Goal: Use online tool/utility: Utilize a website feature to perform a specific function

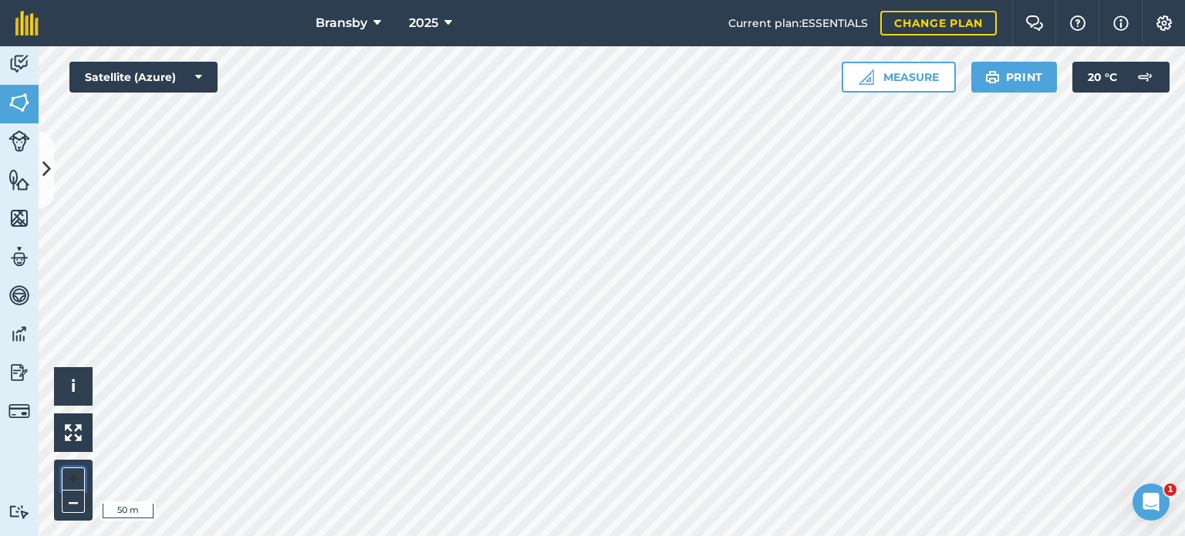
click at [74, 472] on button "+" at bounding box center [73, 478] width 23 height 23
click at [889, 69] on button "Measure" at bounding box center [899, 77] width 114 height 31
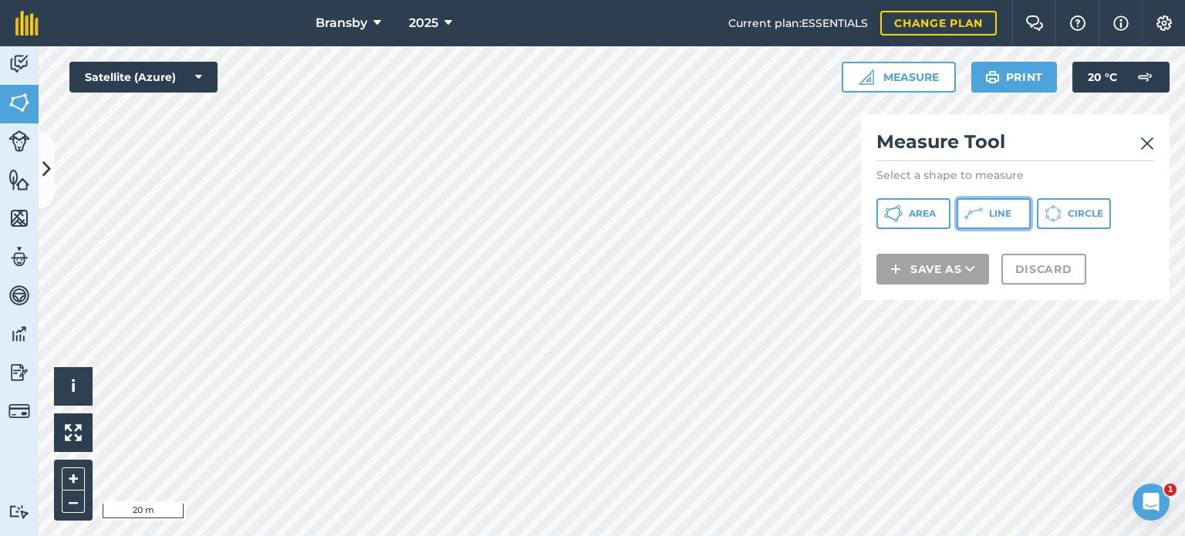
click at [987, 211] on button "Line" at bounding box center [994, 213] width 74 height 31
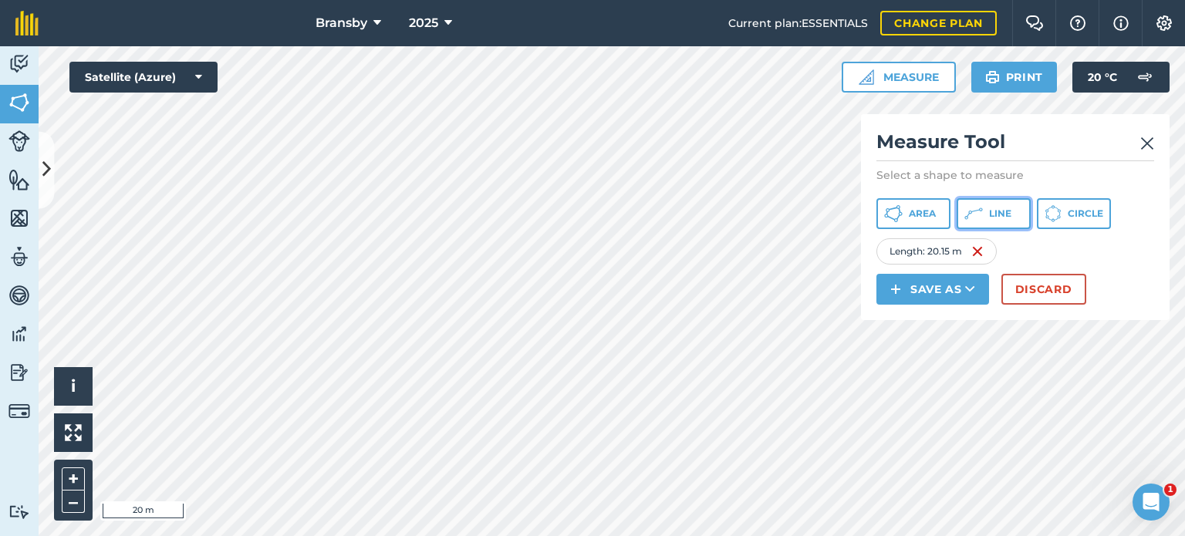
click at [991, 212] on span "Line" at bounding box center [1000, 214] width 22 height 12
click at [496, 8] on div "Bransby 2025 Current plan : ESSENTIALS Change plan Farm Chat Help Info Settings…" at bounding box center [592, 268] width 1185 height 536
click at [460, 0] on html "Bransby 2025 Current plan : ESSENTIALS Change plan Farm Chat Help Info Settings…" at bounding box center [592, 268] width 1185 height 536
click at [421, 25] on div "Bransby 2025 Current plan : ESSENTIALS Change plan Farm Chat Help Info Settings…" at bounding box center [592, 268] width 1185 height 536
click at [568, 32] on div "Bransby 2025 Current plan : ESSENTIALS Change plan Farm Chat Help Info Settings…" at bounding box center [592, 268] width 1185 height 536
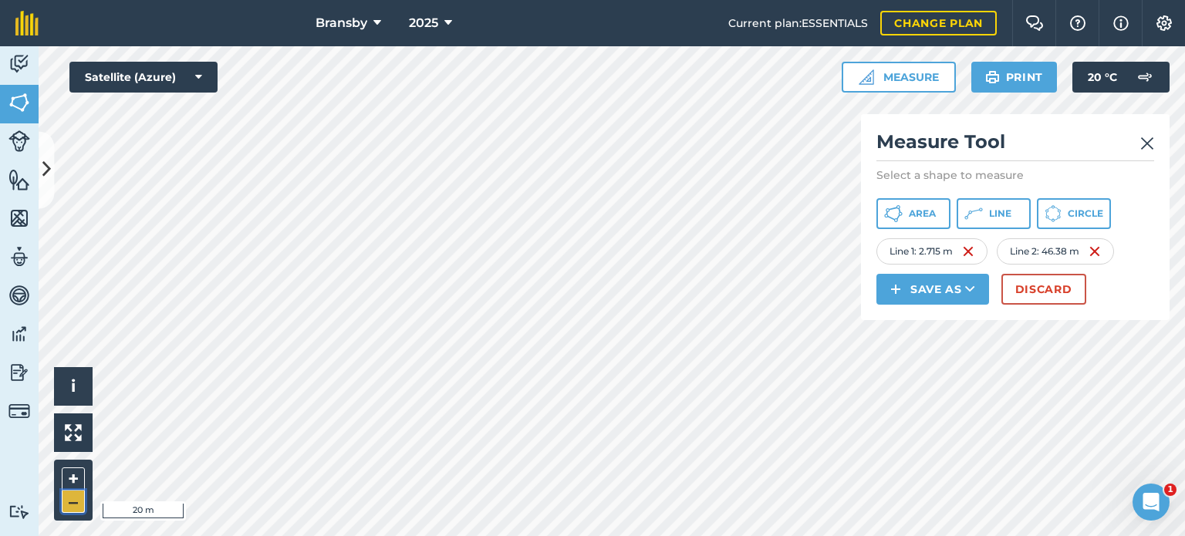
click at [71, 494] on button "–" at bounding box center [73, 502] width 23 height 22
click at [987, 210] on button "Line" at bounding box center [994, 213] width 74 height 31
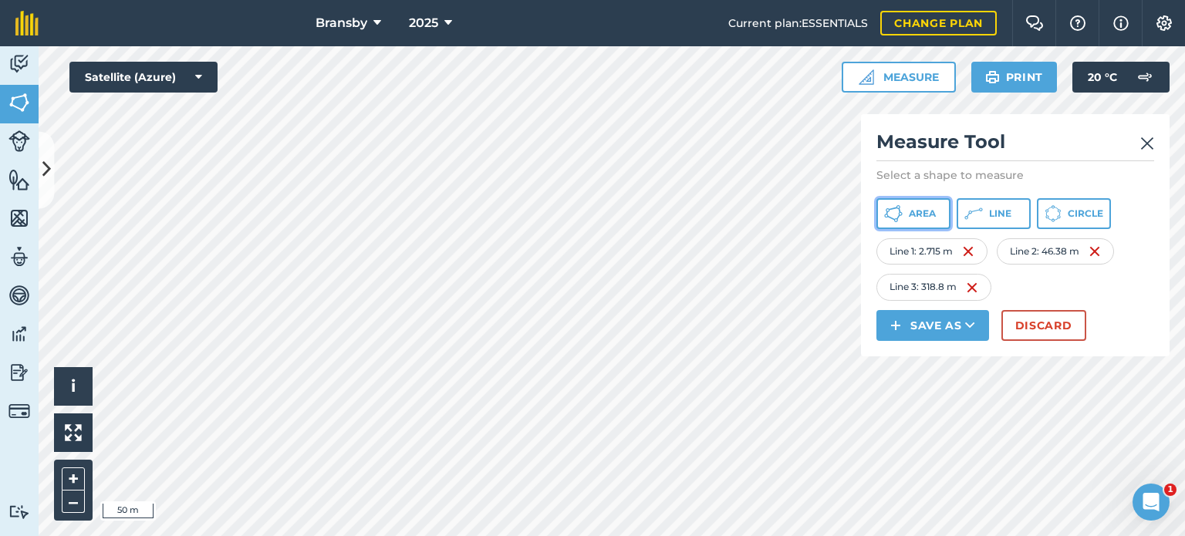
click at [899, 211] on icon at bounding box center [899, 210] width 2 height 5
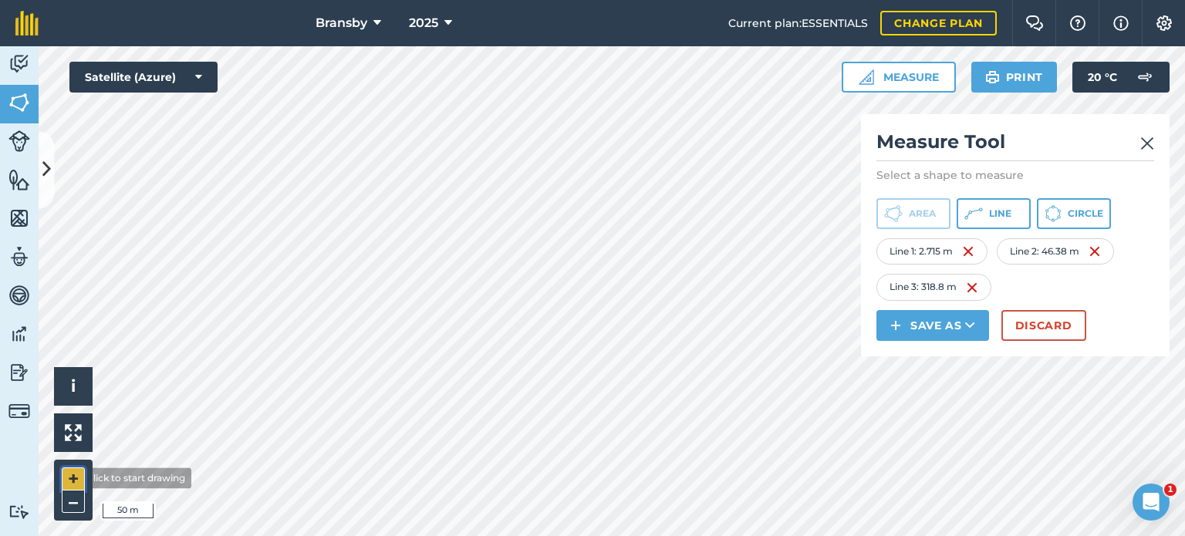
click at [69, 476] on button "+" at bounding box center [73, 478] width 23 height 23
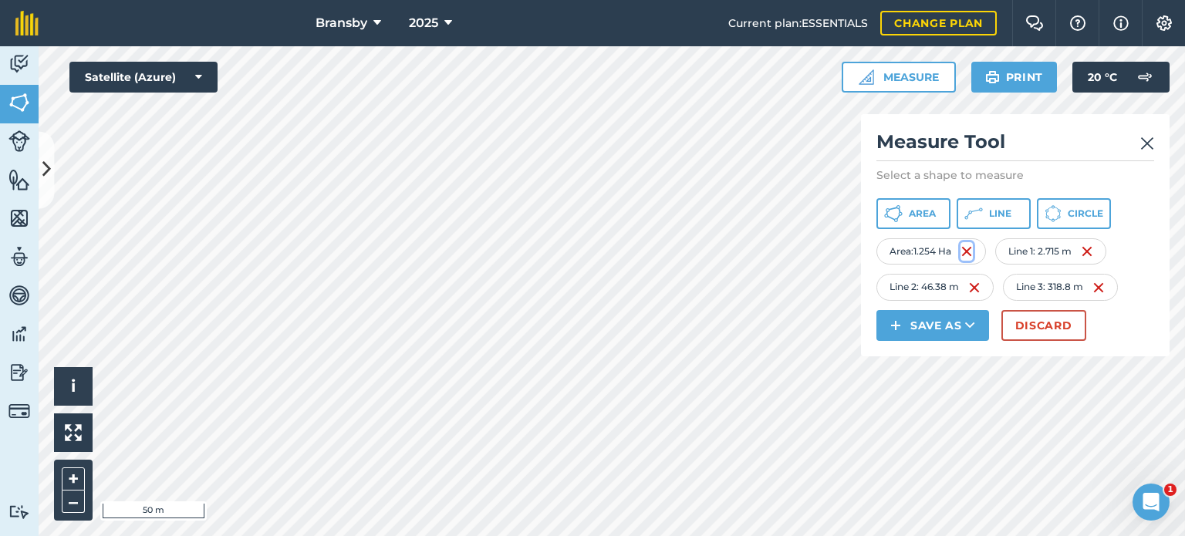
click at [973, 251] on img at bounding box center [966, 251] width 12 height 19
click at [909, 212] on span "Area" at bounding box center [922, 214] width 27 height 12
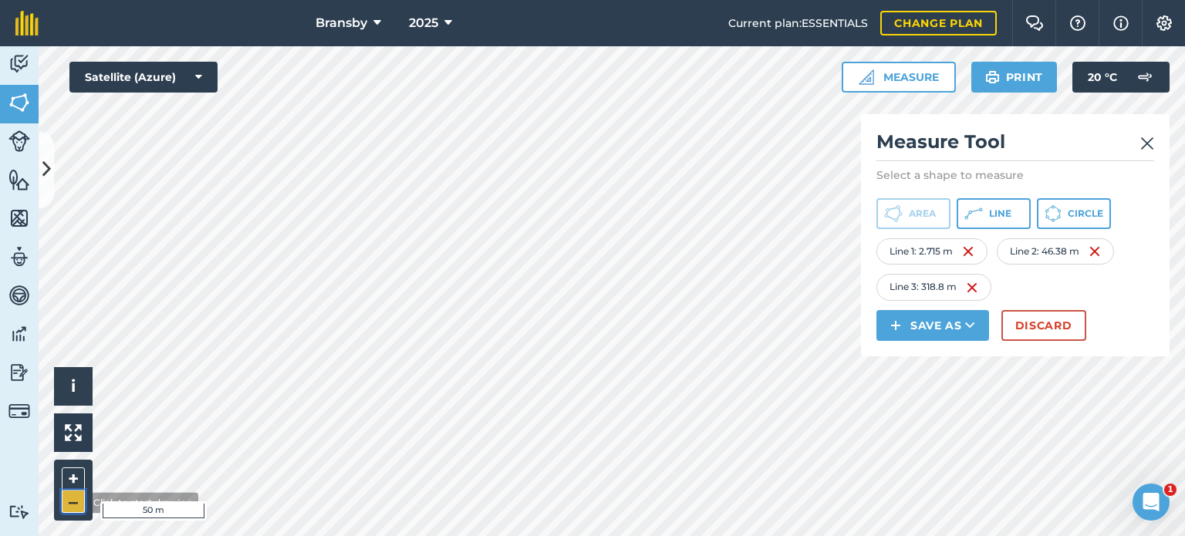
click at [75, 502] on button "–" at bounding box center [73, 502] width 23 height 22
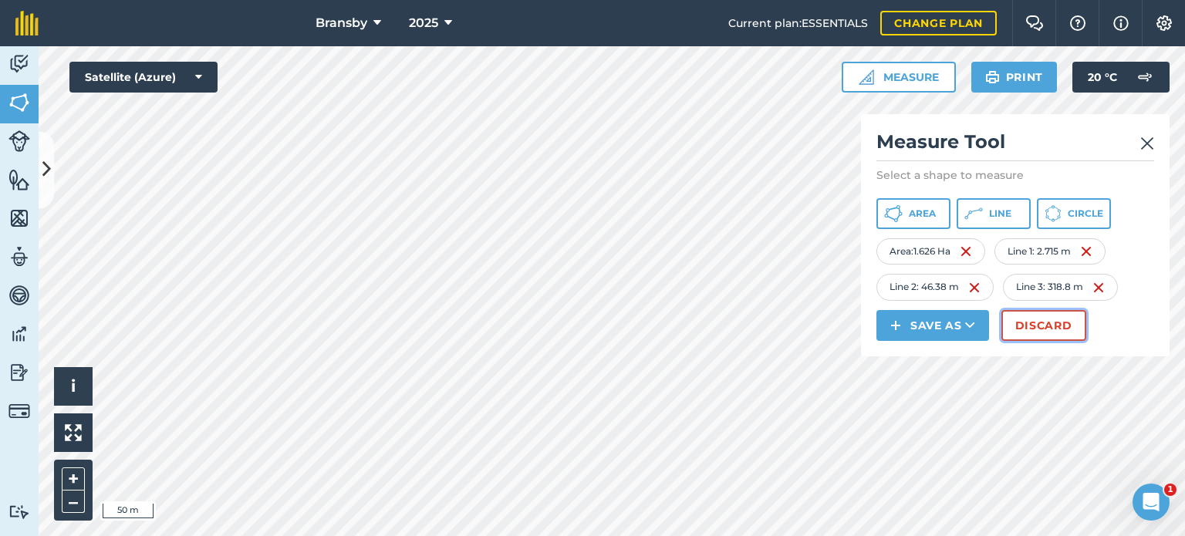
click at [1037, 318] on button "Discard" at bounding box center [1043, 325] width 85 height 31
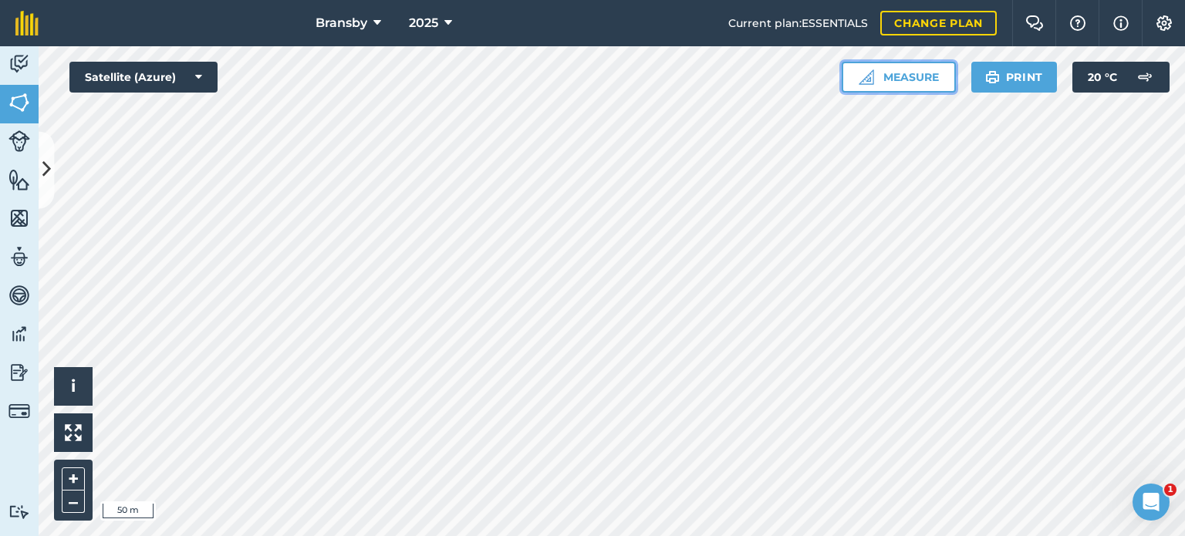
click at [889, 66] on button "Measure" at bounding box center [899, 77] width 114 height 31
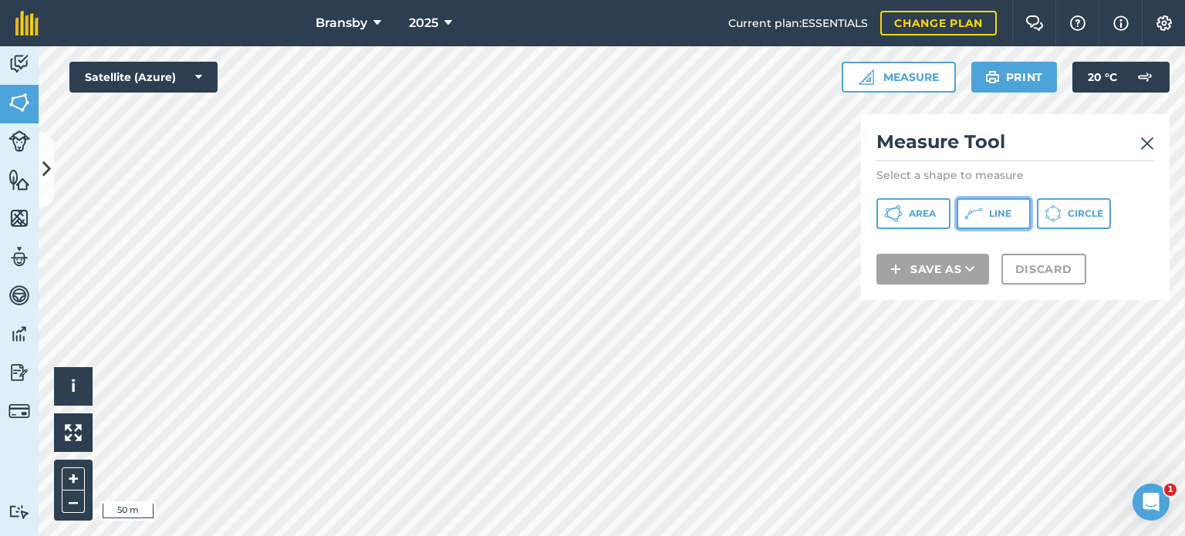
click at [900, 214] on icon at bounding box center [898, 216] width 4 height 5
click at [71, 481] on button "+" at bounding box center [73, 478] width 23 height 23
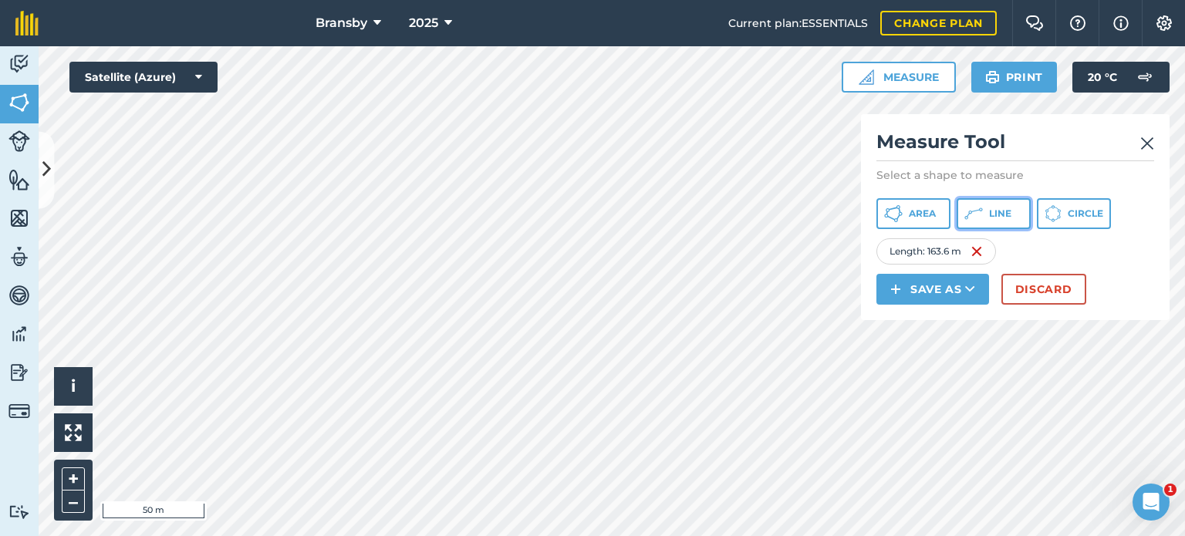
click at [1000, 198] on button "Line" at bounding box center [994, 213] width 74 height 31
click at [920, 209] on span "Area" at bounding box center [922, 214] width 27 height 12
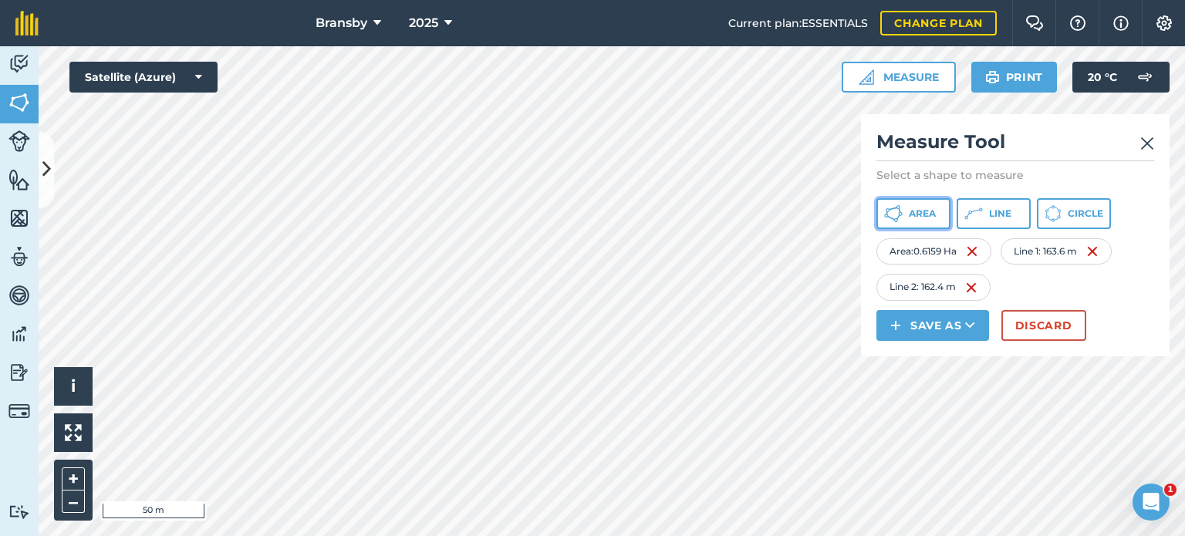
click at [931, 214] on span "Area" at bounding box center [922, 214] width 27 height 12
